Goal: Information Seeking & Learning: Understand process/instructions

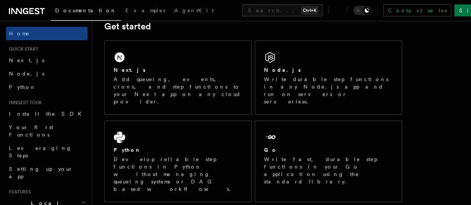
scroll to position [115, 0]
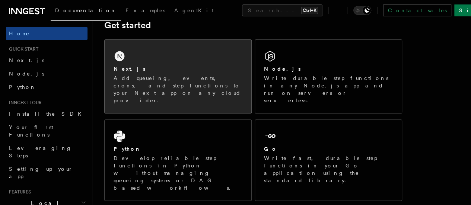
click at [209, 73] on div "Next.js" at bounding box center [177, 69] width 129 height 8
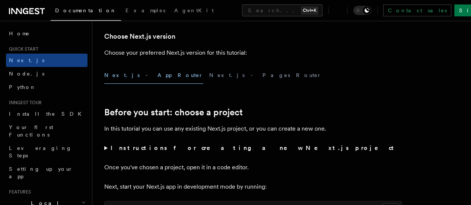
scroll to position [180, 0]
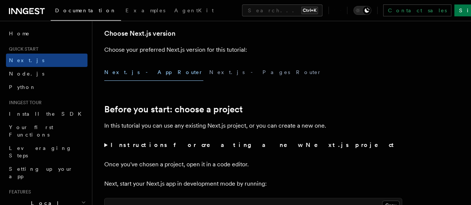
click at [130, 81] on button "Next.js - App Router" at bounding box center [153, 72] width 99 height 17
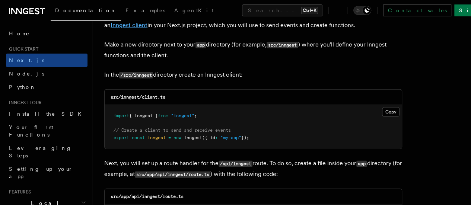
scroll to position [917, 0]
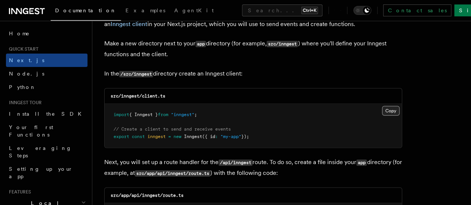
click at [382, 106] on button "Copy Copied" at bounding box center [390, 111] width 17 height 10
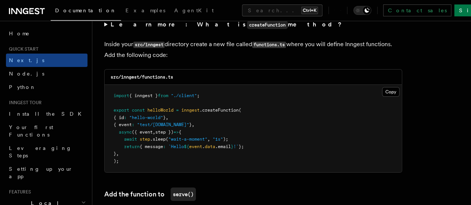
scroll to position [1312, 0]
